Goal: Task Accomplishment & Management: Use online tool/utility

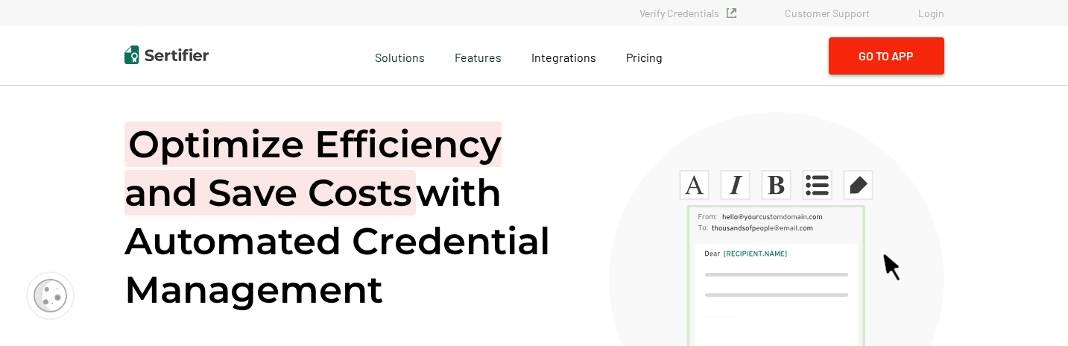
click at [891, 67] on button "Go to App" at bounding box center [886, 55] width 115 height 37
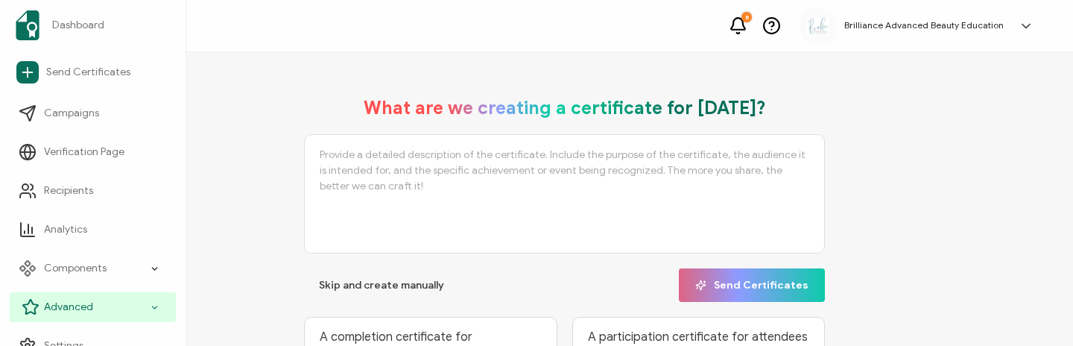
scroll to position [19, 0]
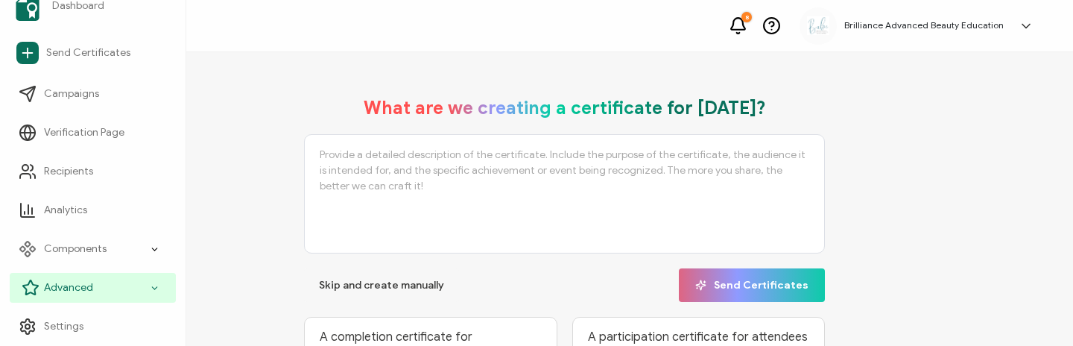
click at [85, 286] on span "Advanced" at bounding box center [68, 287] width 49 height 15
click at [127, 287] on div "Advanced" at bounding box center [93, 288] width 166 height 30
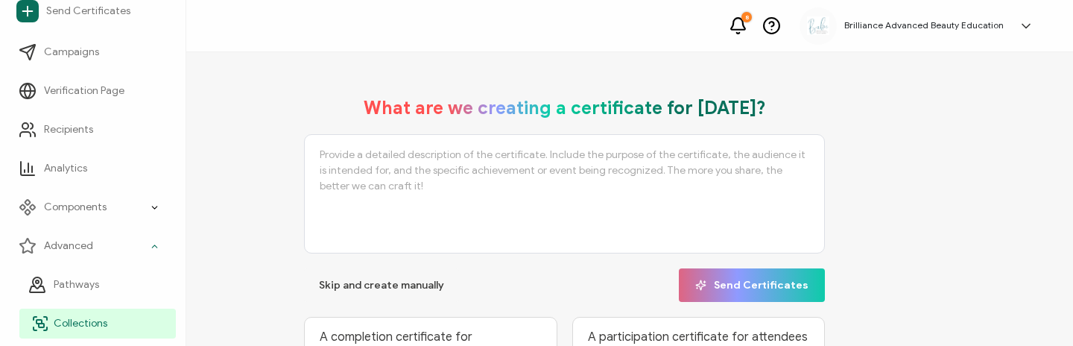
scroll to position [60, 0]
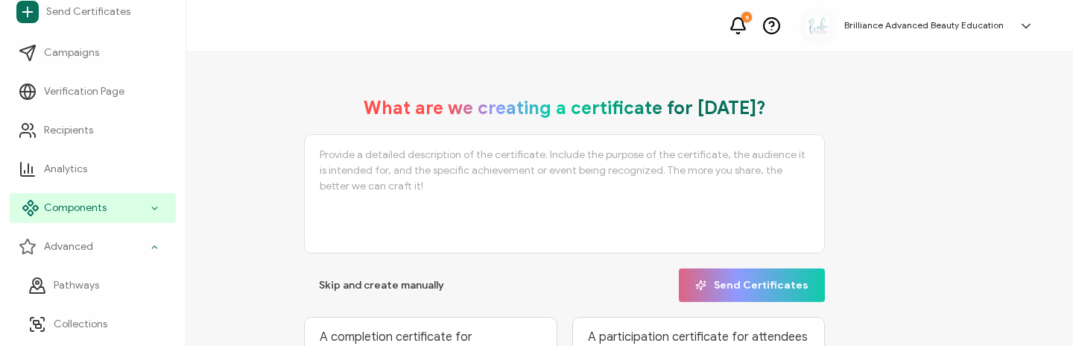
click at [153, 210] on icon at bounding box center [155, 208] width 10 height 17
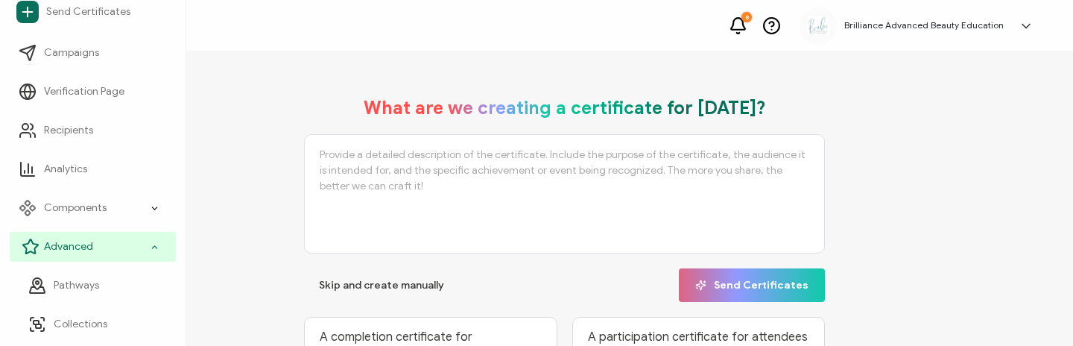
click at [156, 241] on div "Advanced" at bounding box center [93, 247] width 166 height 30
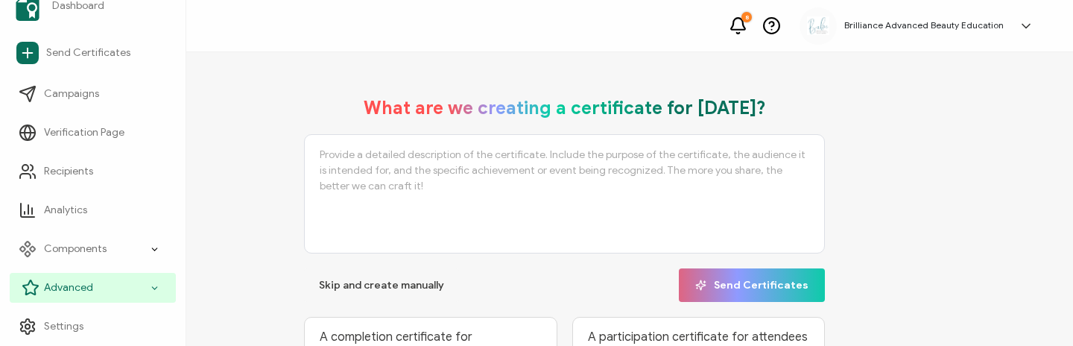
click at [153, 282] on icon at bounding box center [155, 287] width 10 height 17
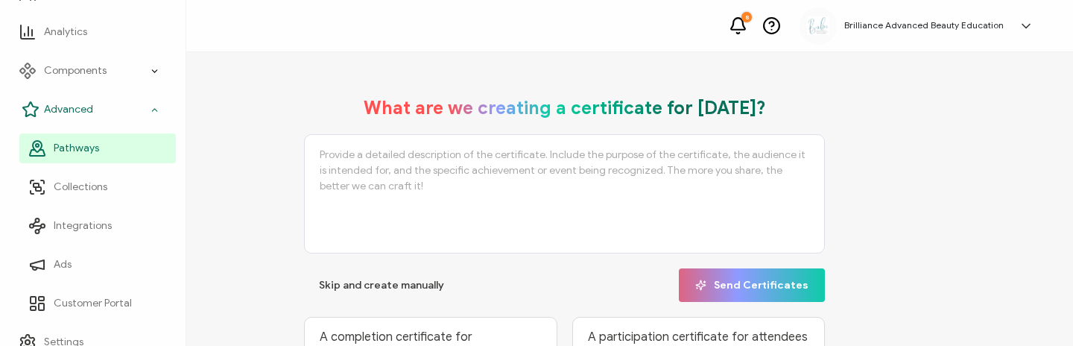
scroll to position [199, 0]
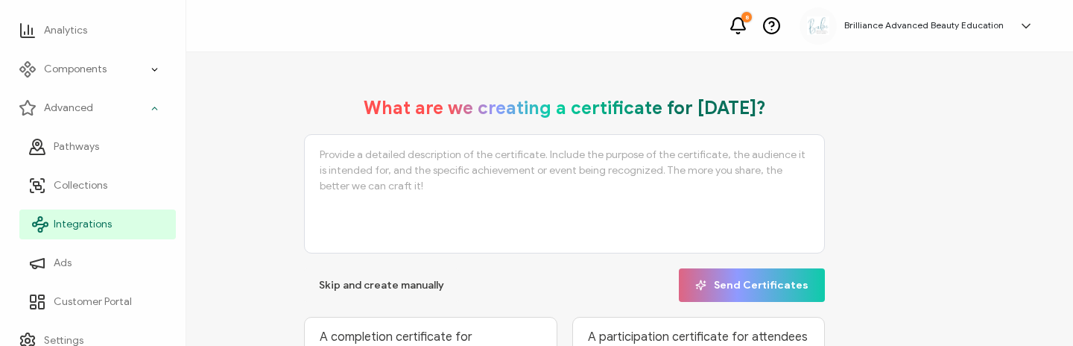
click at [96, 224] on span "Integrations" at bounding box center [83, 224] width 58 height 15
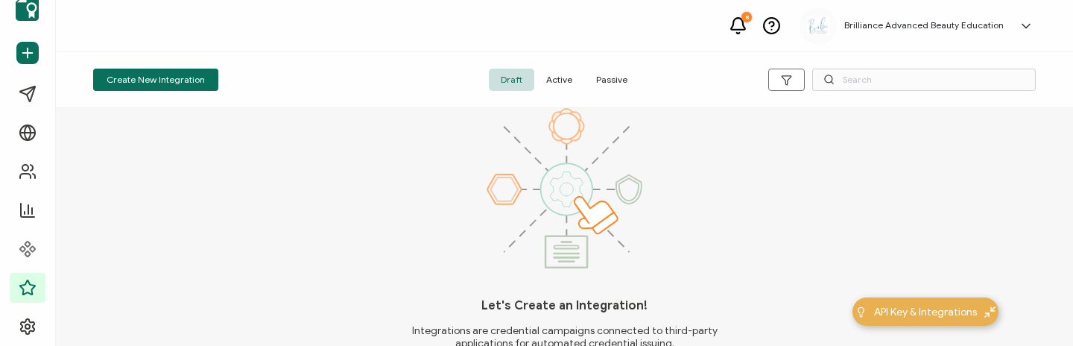
scroll to position [19, 0]
click at [557, 77] on span "Active" at bounding box center [559, 80] width 50 height 22
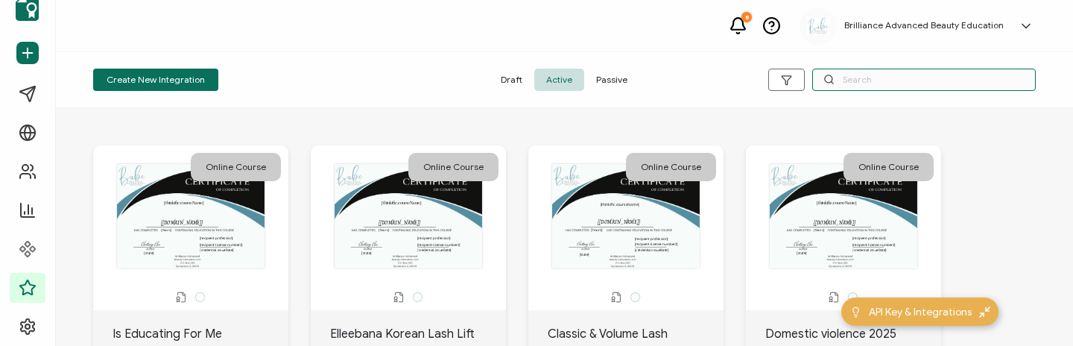
click at [866, 77] on input "text" at bounding box center [924, 80] width 224 height 22
click at [843, 77] on input "text" at bounding box center [924, 80] width 224 height 22
type input "collective"
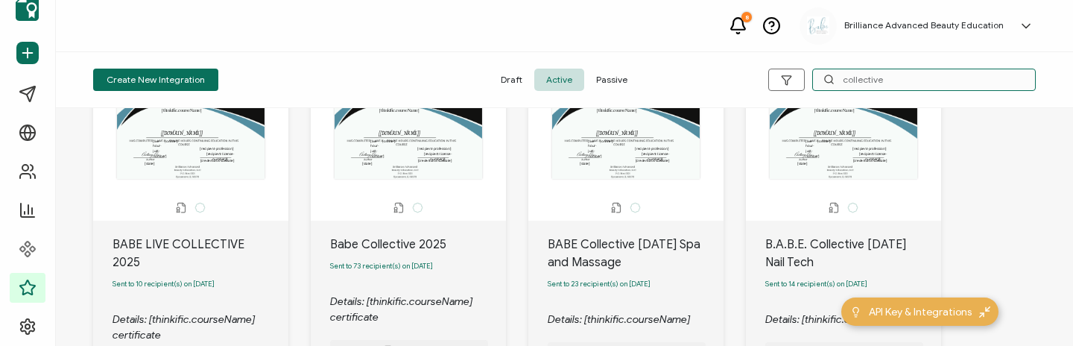
scroll to position [187, 0]
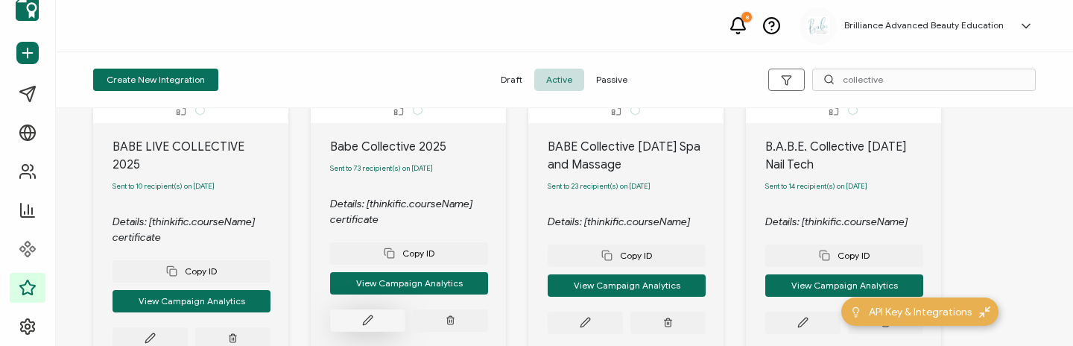
click at [378, 323] on button at bounding box center [367, 320] width 75 height 22
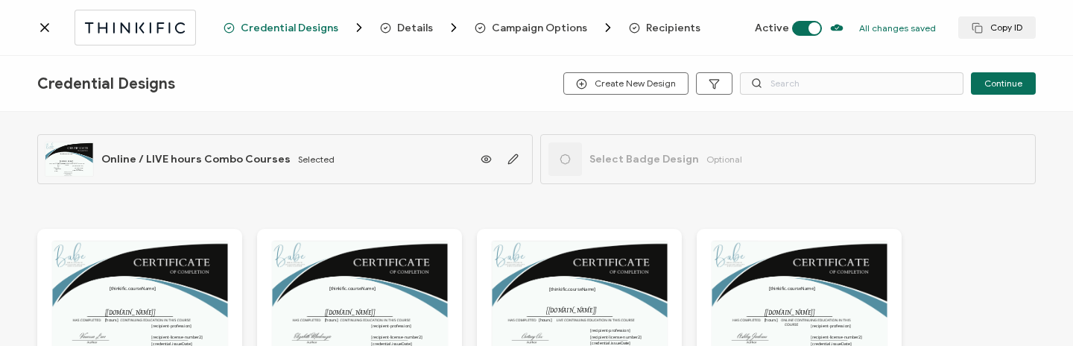
click at [660, 28] on span "Recipients" at bounding box center [673, 27] width 54 height 11
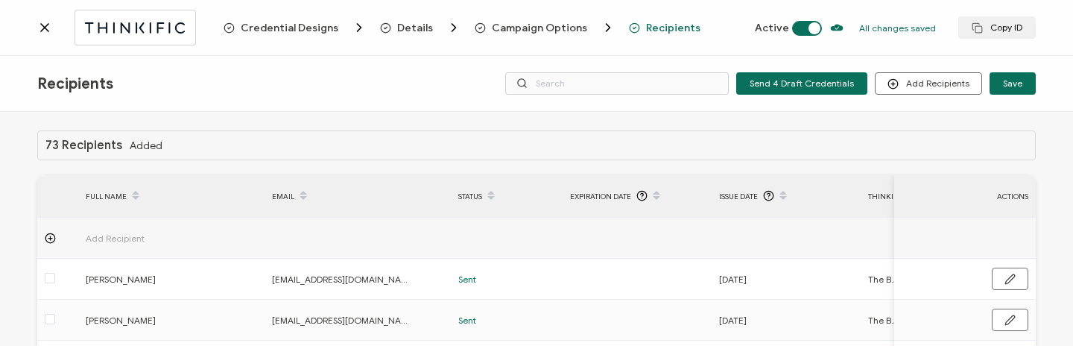
scroll to position [390, 0]
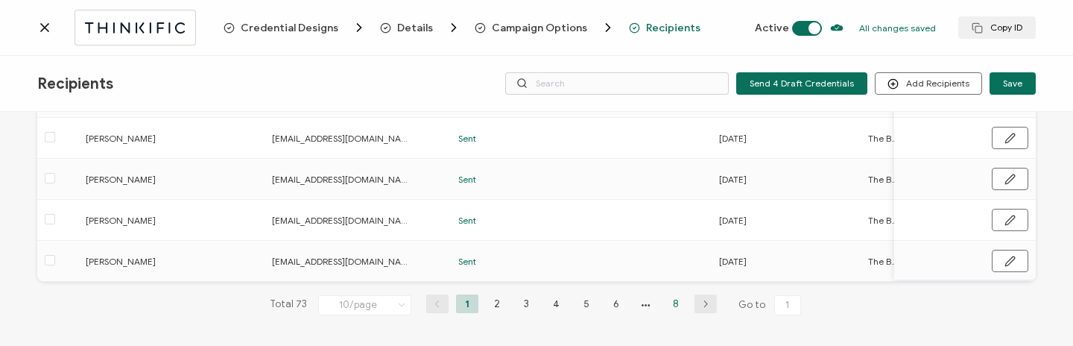
click at [670, 304] on li "8" at bounding box center [676, 303] width 22 height 19
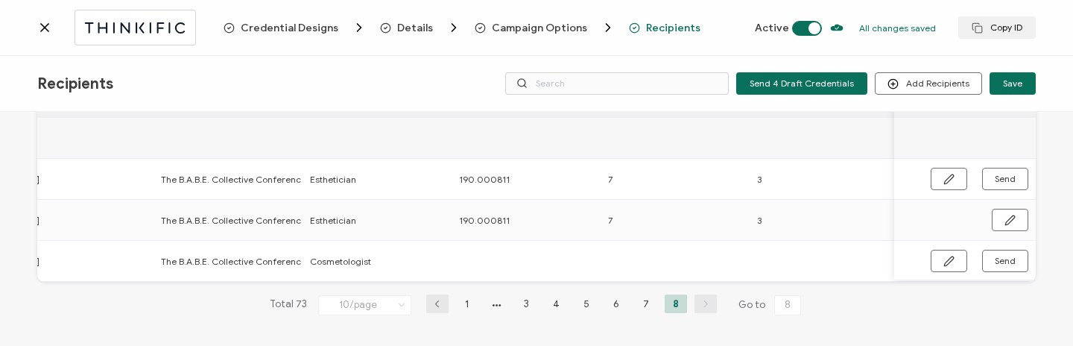
scroll to position [0, 866]
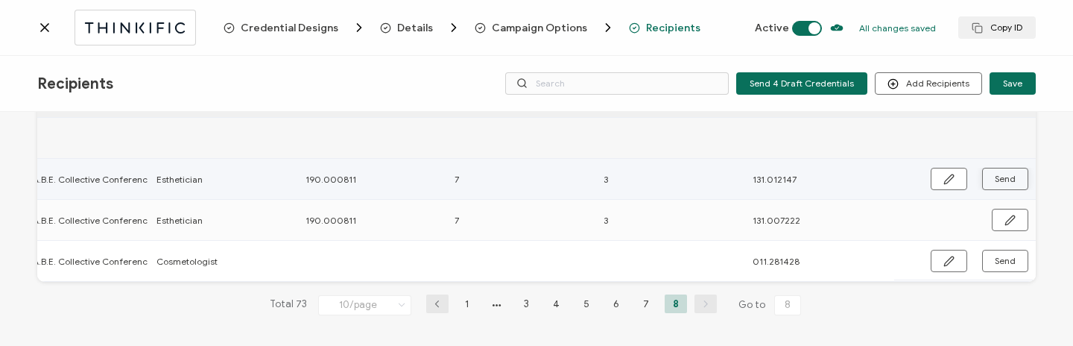
click at [1012, 174] on button "Send" at bounding box center [1005, 179] width 46 height 22
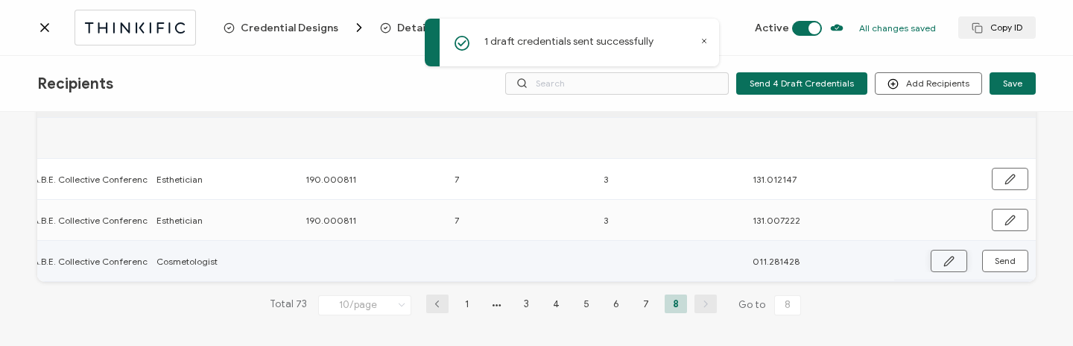
click at [949, 256] on button "button" at bounding box center [949, 261] width 37 height 22
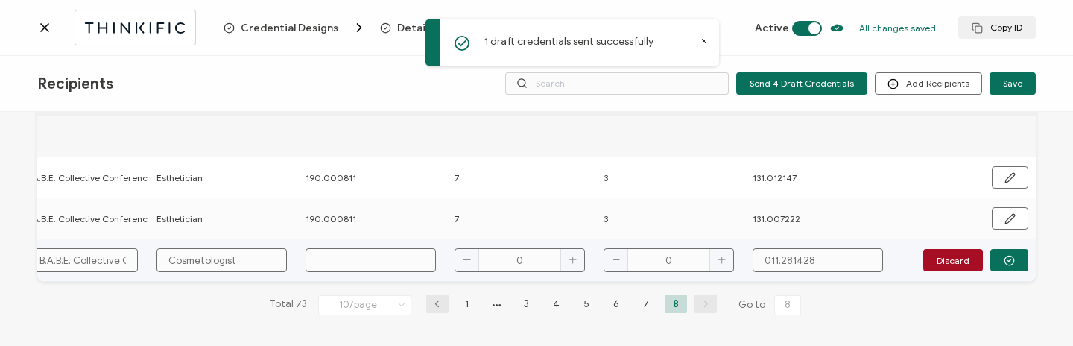
scroll to position [105, 0]
click at [400, 259] on input "text" at bounding box center [371, 260] width 130 height 24
type input "1"
type input "19"
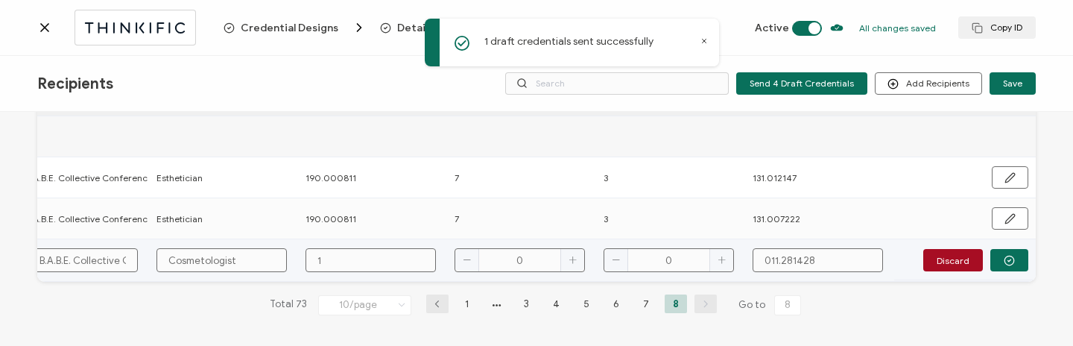
type input "19"
type input "190"
type input "190."
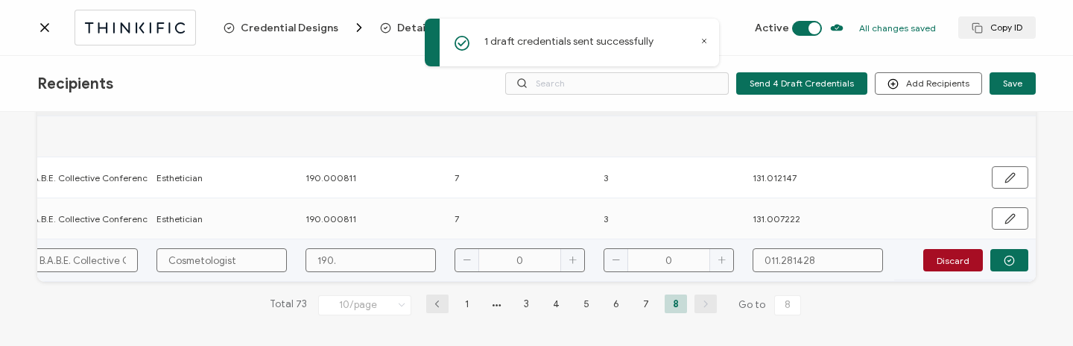
type input "190.0"
type input "190.00"
type input "190.000"
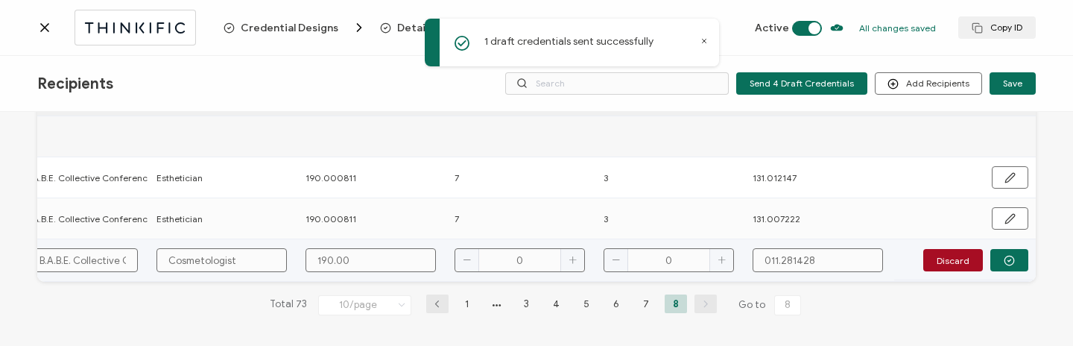
type input "190.000"
type input "190.0008"
type input "190.00081"
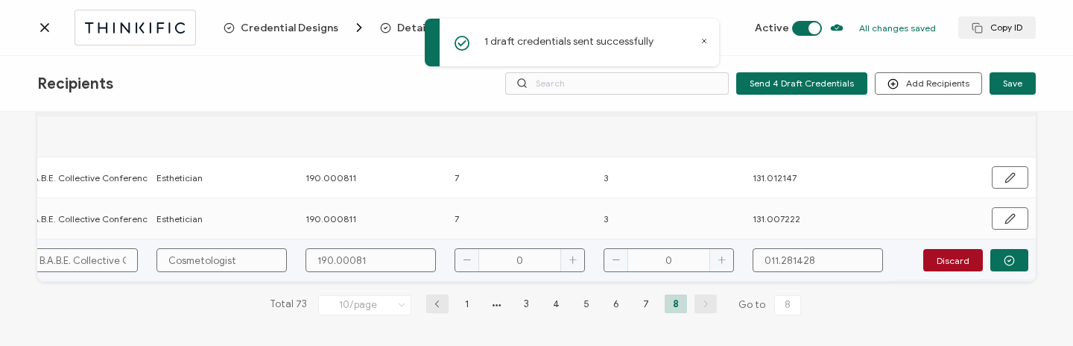
type input "190.000811"
type input "7"
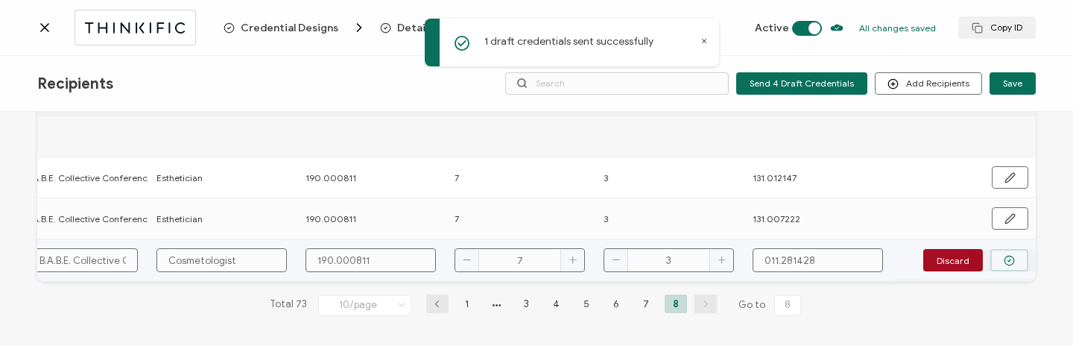
type input "3"
click at [1014, 253] on button "button" at bounding box center [1009, 260] width 38 height 22
type input "3"
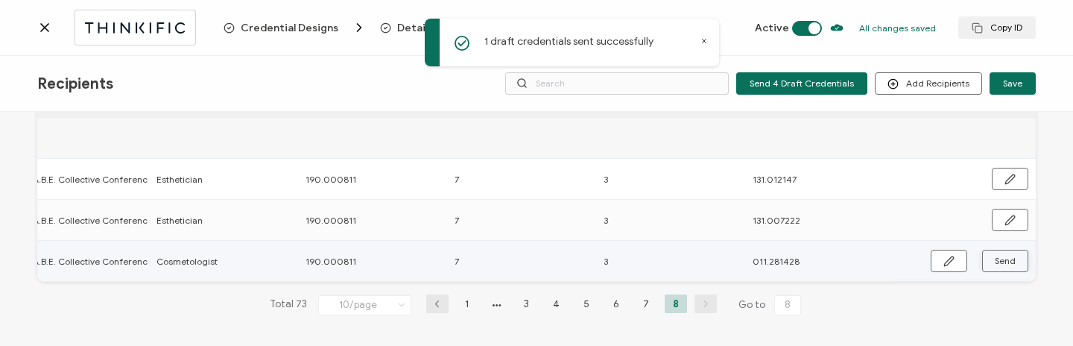
scroll to position [104, 0]
click at [1010, 256] on span "Send" at bounding box center [1005, 260] width 21 height 9
